Goal: Task Accomplishment & Management: Manage account settings

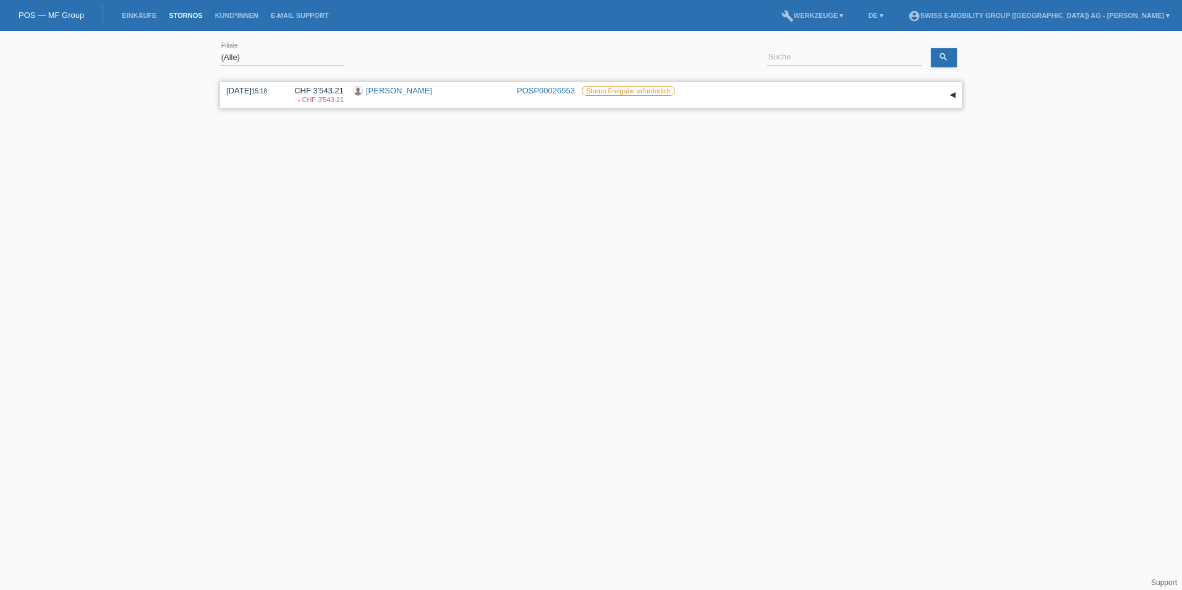
click at [386, 89] on link "[PERSON_NAME]" at bounding box center [399, 90] width 66 height 9
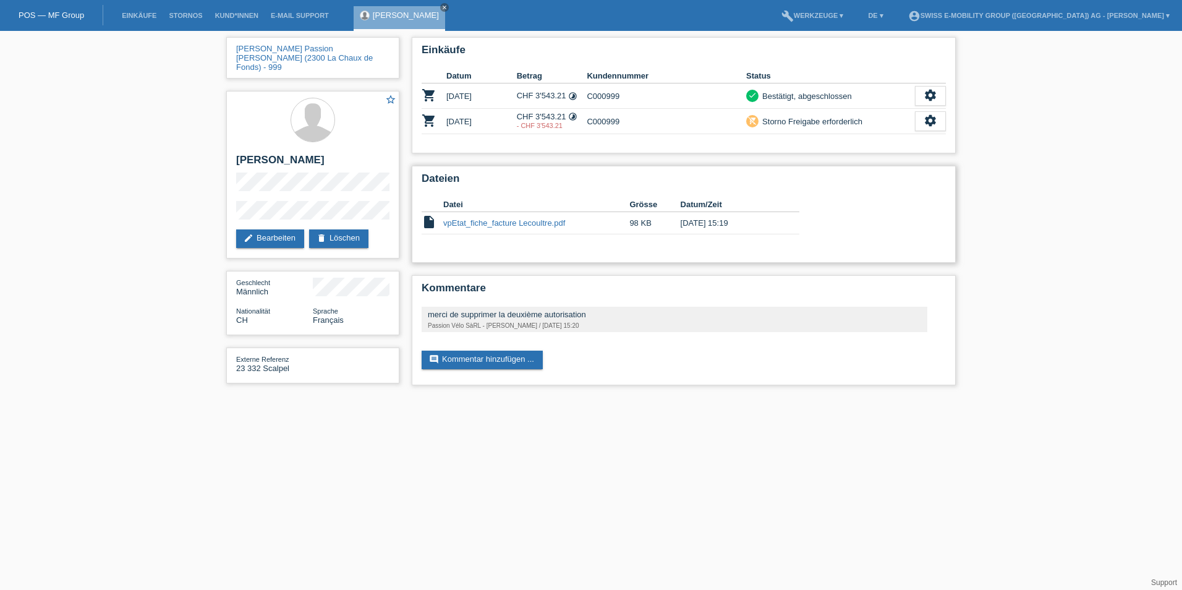
click at [491, 224] on link "vpEtat_fiche_facture Lecoultre.pdf" at bounding box center [504, 222] width 122 height 9
click at [930, 121] on icon "settings" at bounding box center [931, 121] width 14 height 14
click at [906, 141] on span "Anzeigen" at bounding box center [919, 140] width 37 height 15
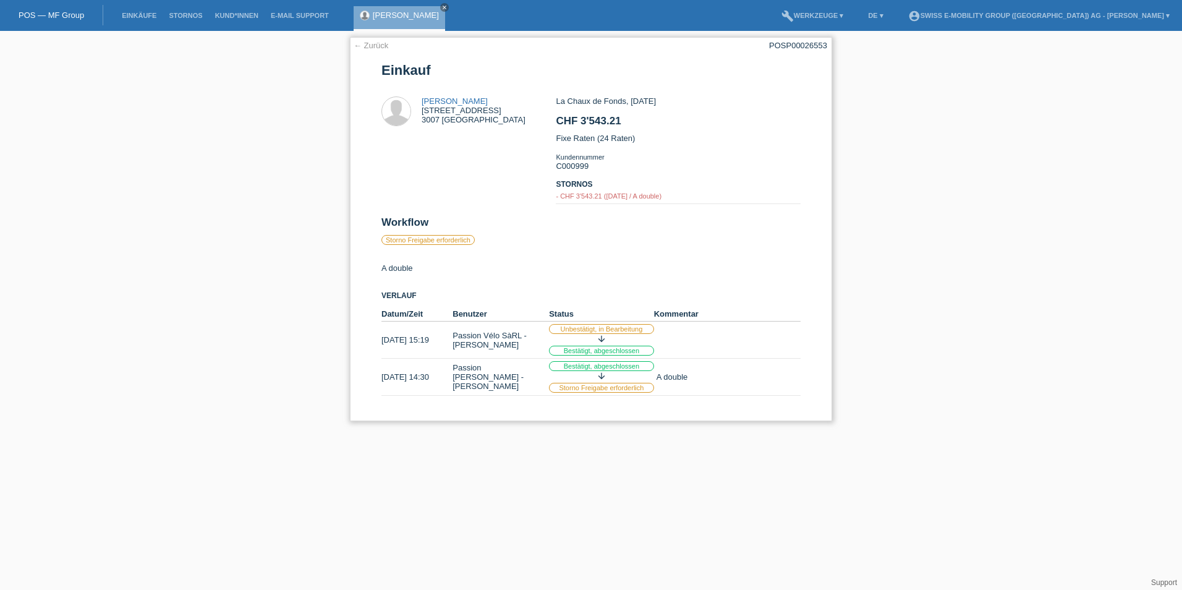
click at [363, 46] on link "← Zurück" at bounding box center [371, 45] width 35 height 9
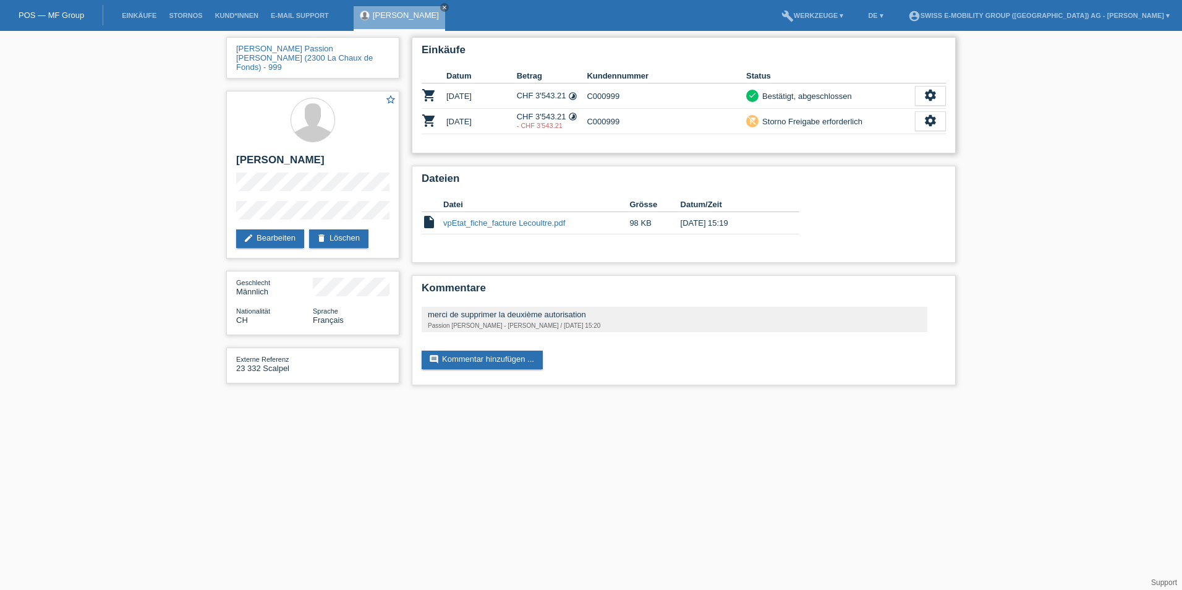
click at [429, 120] on icon "shopping_cart" at bounding box center [429, 120] width 15 height 15
click at [937, 122] on icon "settings" at bounding box center [931, 121] width 14 height 14
click at [833, 131] on td "remove_shopping_cart Storno Freigabe erforderlich" at bounding box center [830, 121] width 169 height 25
drag, startPoint x: 775, startPoint y: 116, endPoint x: 684, endPoint y: 142, distance: 94.5
click at [684, 142] on div "Einkäufe Datum Betrag Kundennummer Status shopping_cart 16.07.2025 CHF 3'543.21…" at bounding box center [684, 95] width 544 height 116
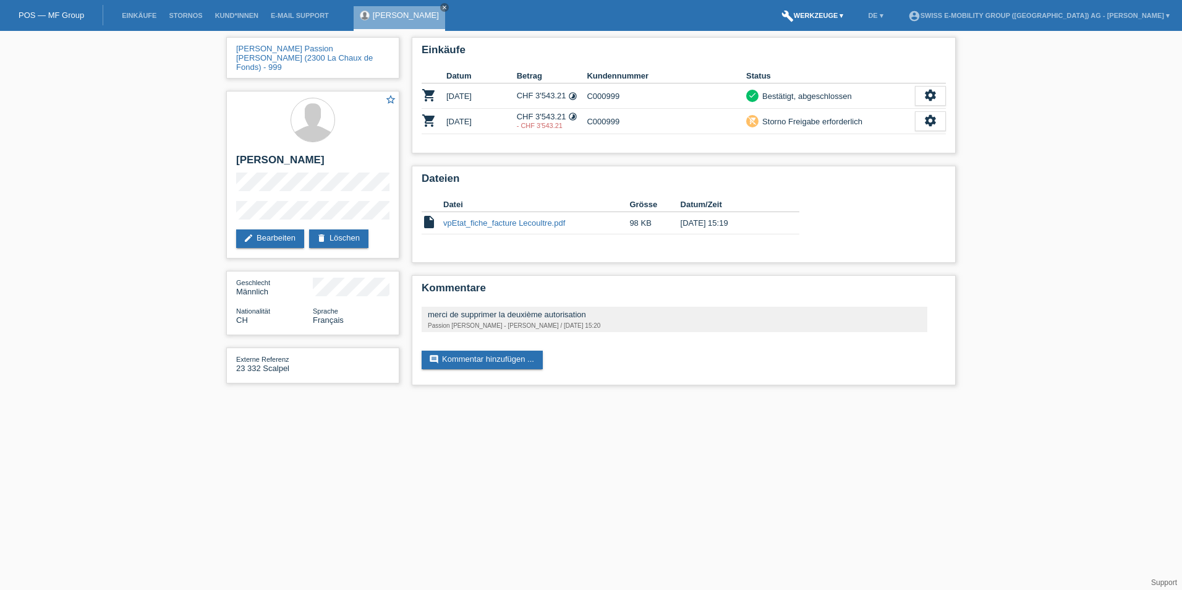
click at [840, 12] on link "build Werkzeuge ▾" at bounding box center [812, 15] width 75 height 7
click at [185, 14] on link "Stornos" at bounding box center [186, 15] width 46 height 7
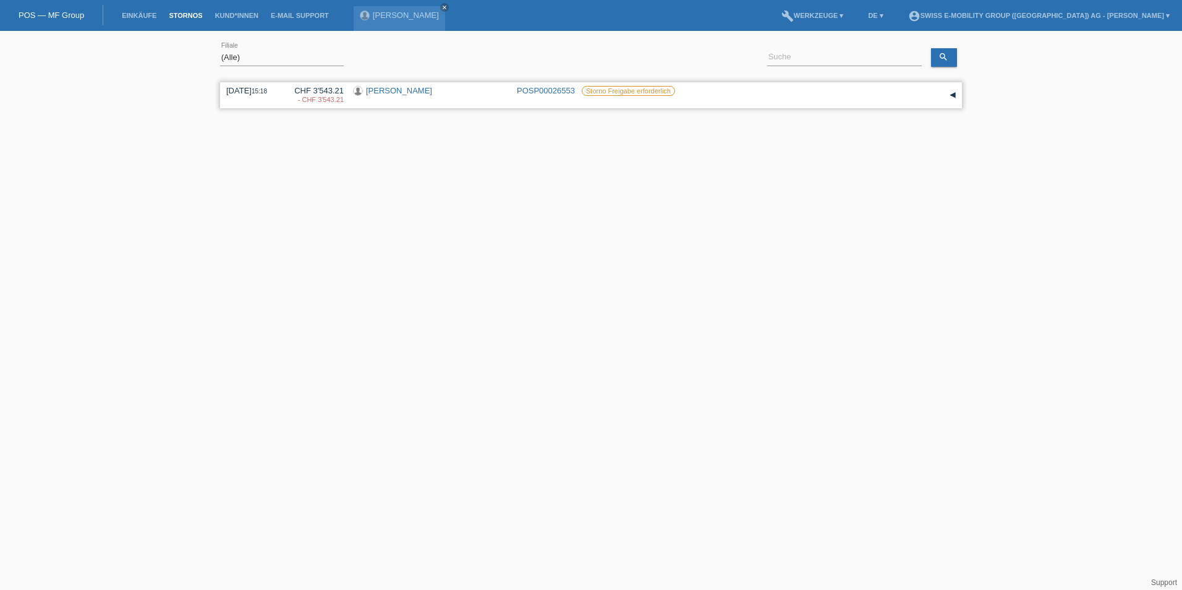
click at [621, 91] on label "Storno Freigabe erforderlich" at bounding box center [628, 91] width 93 height 10
click at [956, 95] on div "▾" at bounding box center [952, 95] width 19 height 19
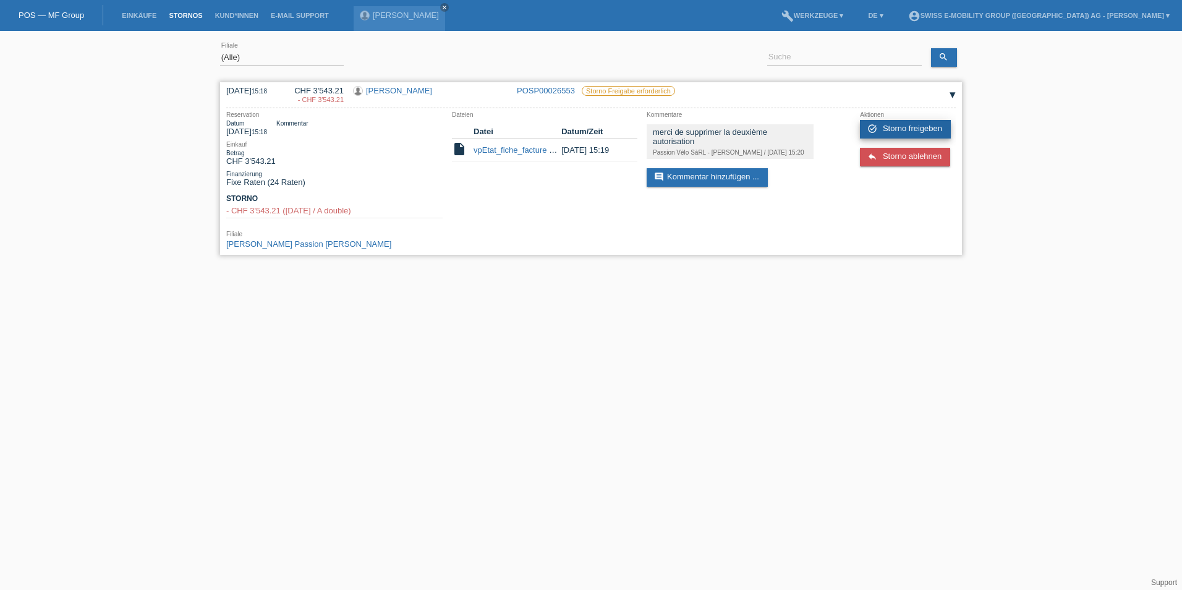
click at [929, 125] on span "Storno freigeben" at bounding box center [912, 128] width 59 height 9
